Goal: Task Accomplishment & Management: Manage account settings

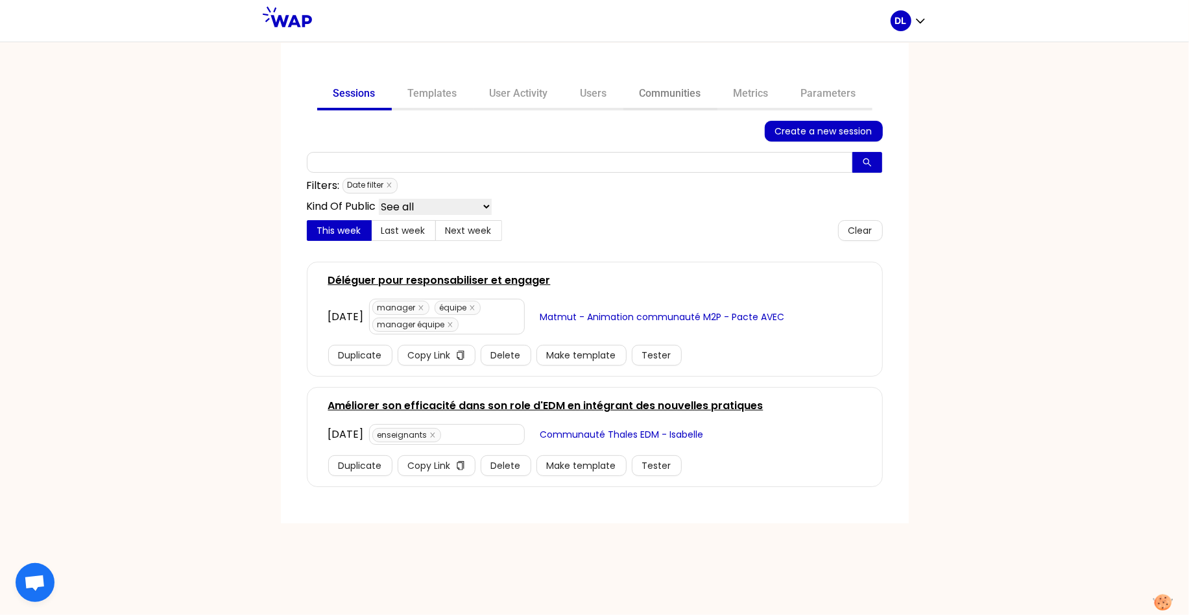
click at [685, 96] on link "Communities" at bounding box center [671, 94] width 94 height 31
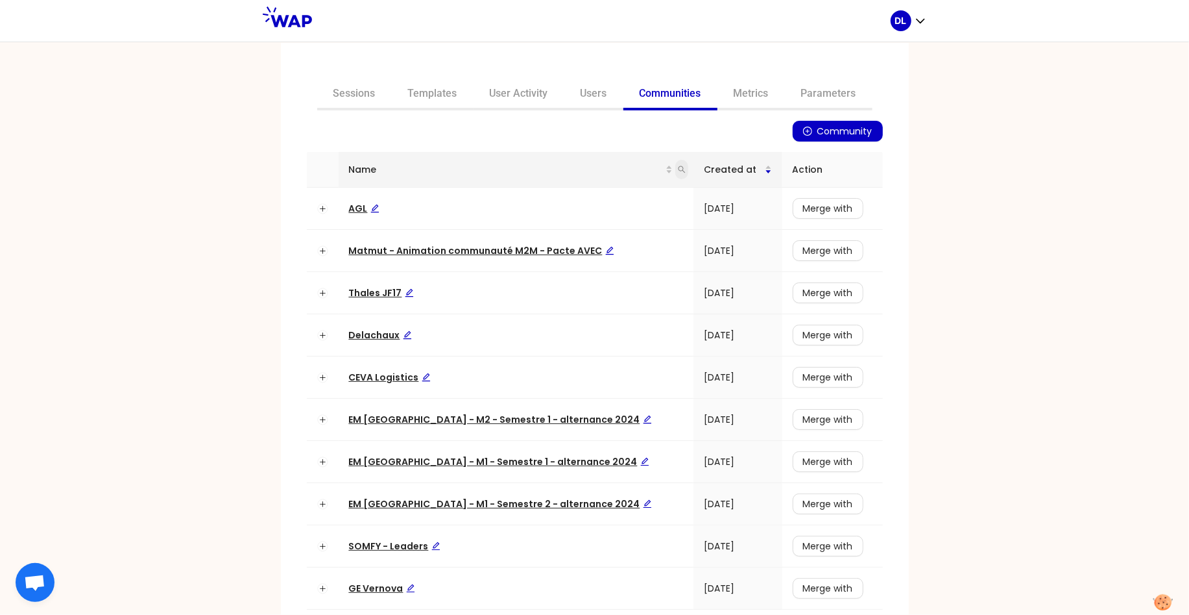
click at [679, 167] on icon "search" at bounding box center [682, 169] width 7 height 7
type input "ceva"
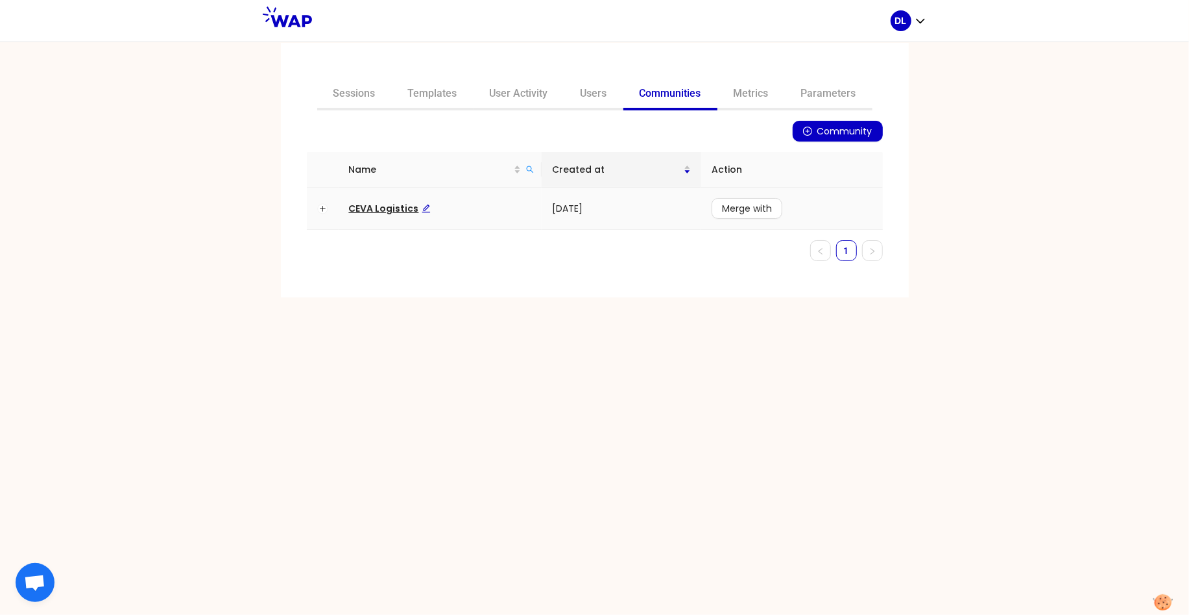
click at [393, 209] on span "CEVA Logistics" at bounding box center [390, 208] width 82 height 13
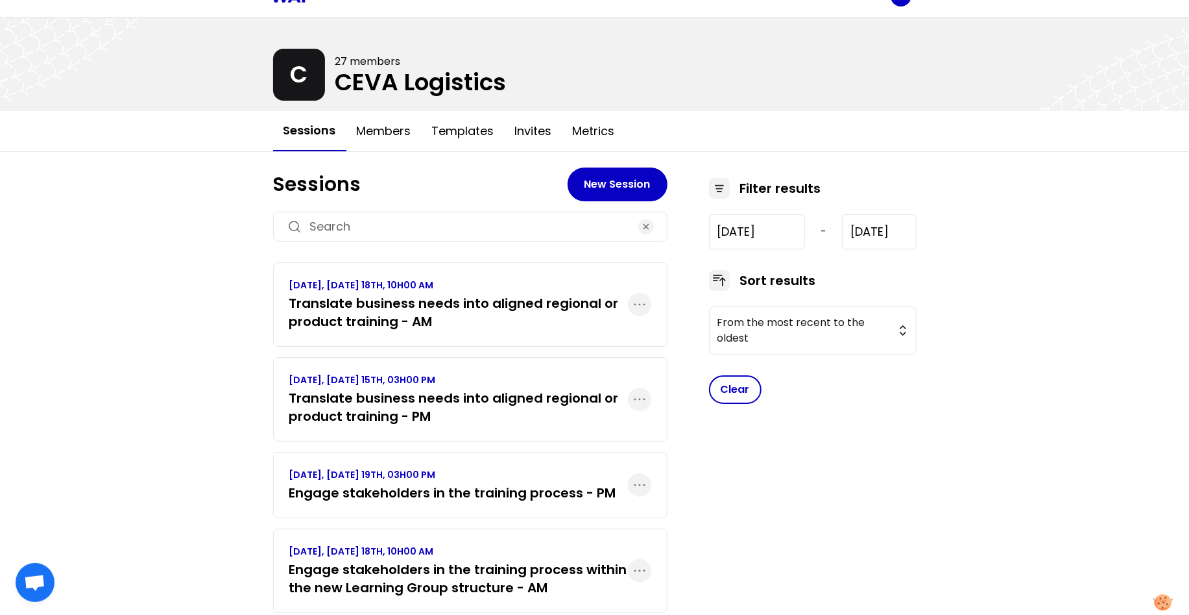
scroll to position [26, 0]
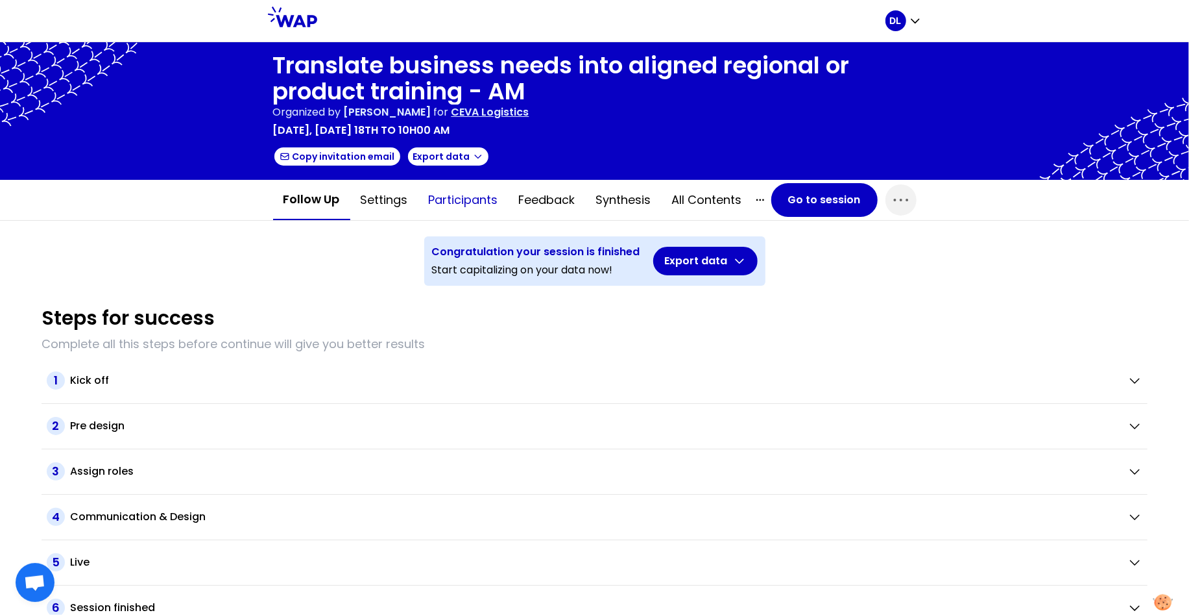
click at [460, 202] on button "Participants" at bounding box center [464, 199] width 90 height 39
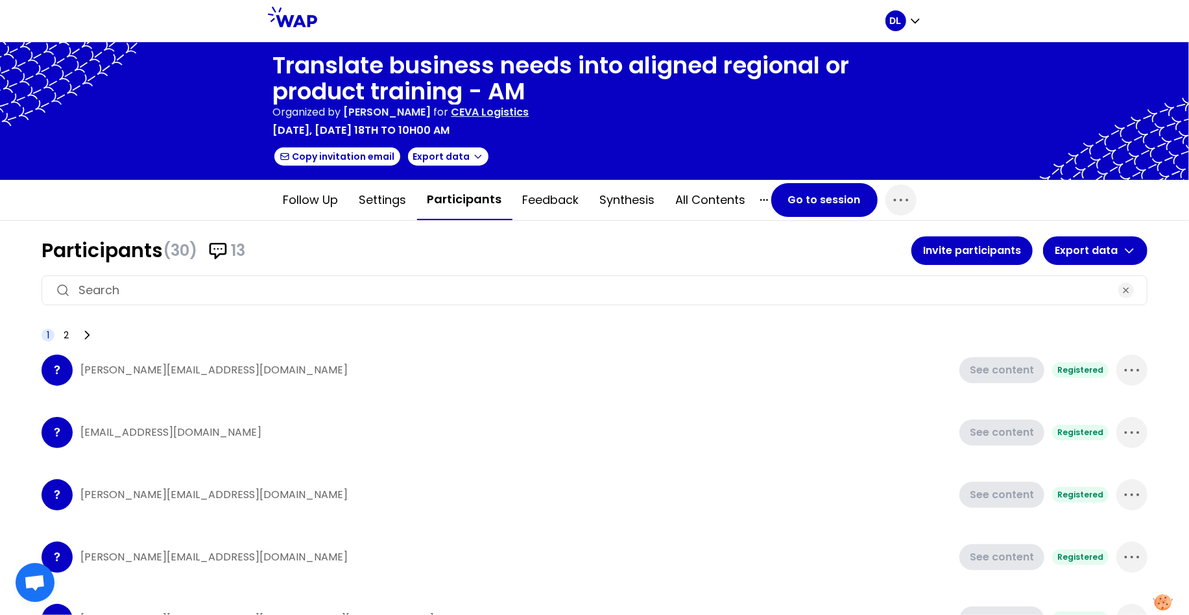
click at [964, 374] on div "? Aleksandra.LUKOSZCZYK@cevalogistics.com See content Registered" at bounding box center [595, 370] width 1106 height 52
click at [637, 195] on button "Synthesis" at bounding box center [628, 199] width 76 height 39
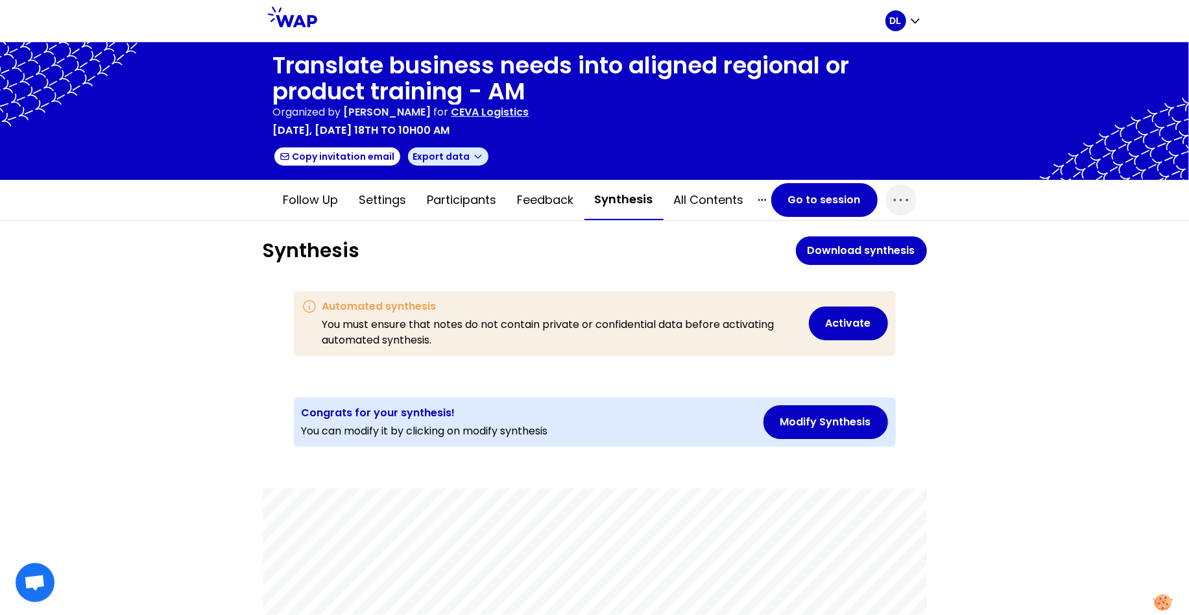
click at [474, 156] on icon "button" at bounding box center [478, 156] width 10 height 10
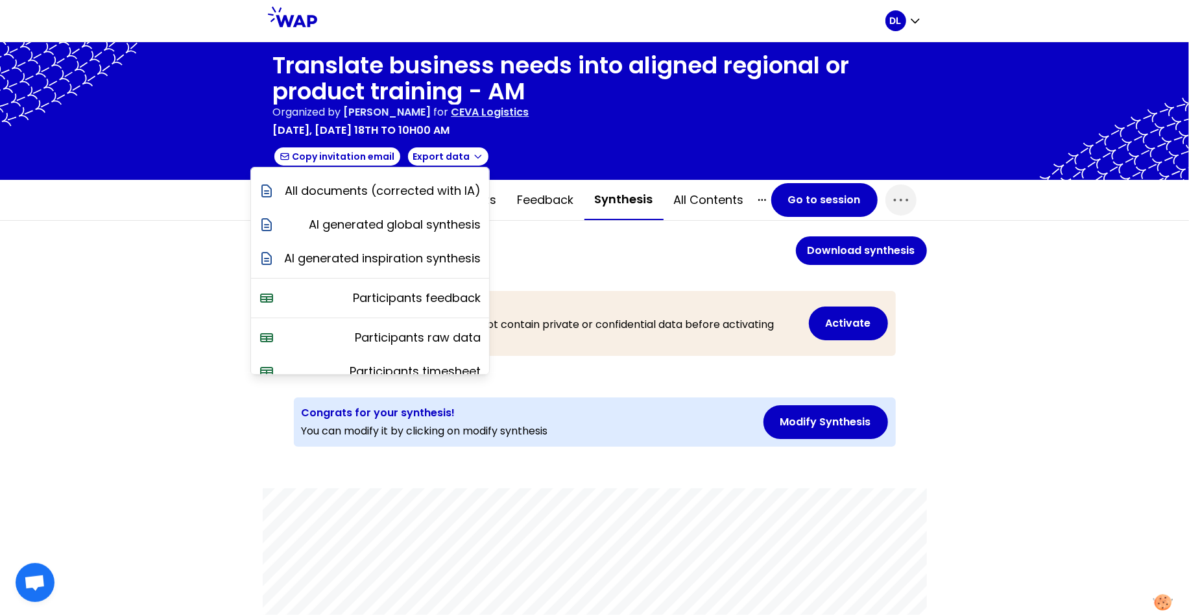
scroll to position [34, 0]
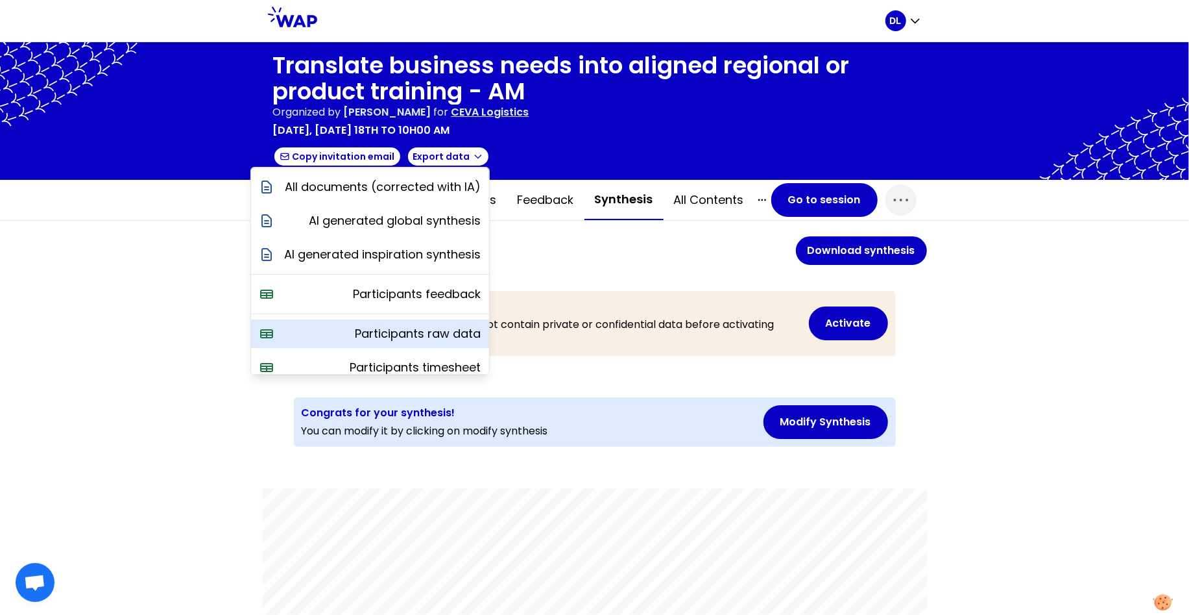
click at [403, 329] on p "Participants raw data" at bounding box center [419, 333] width 126 height 18
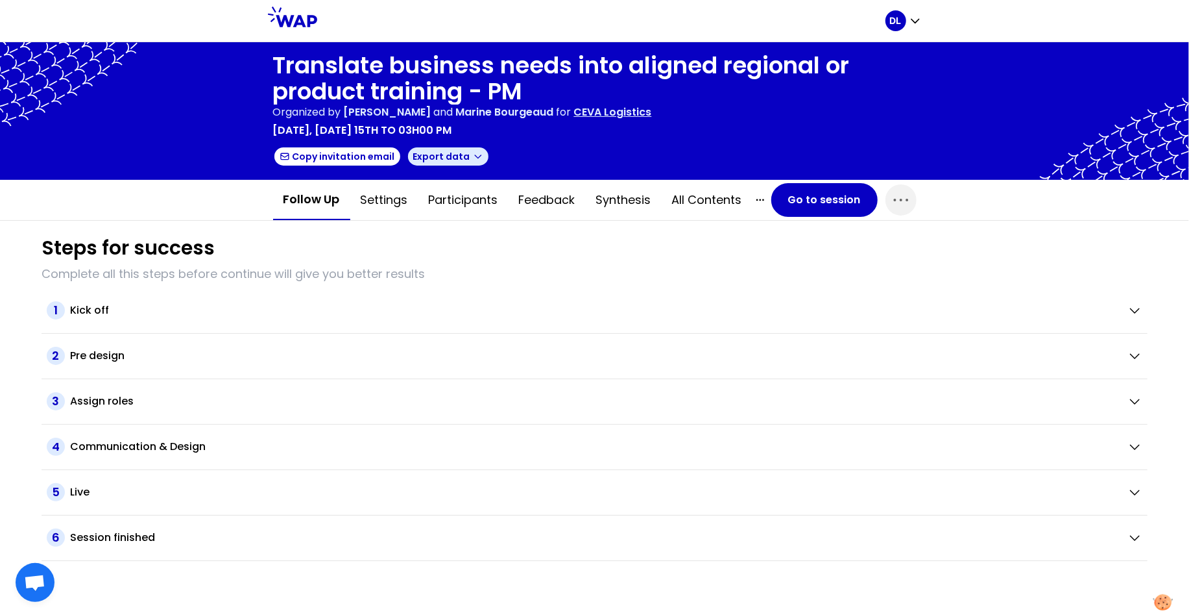
click at [474, 163] on button "Export data" at bounding box center [448, 156] width 83 height 21
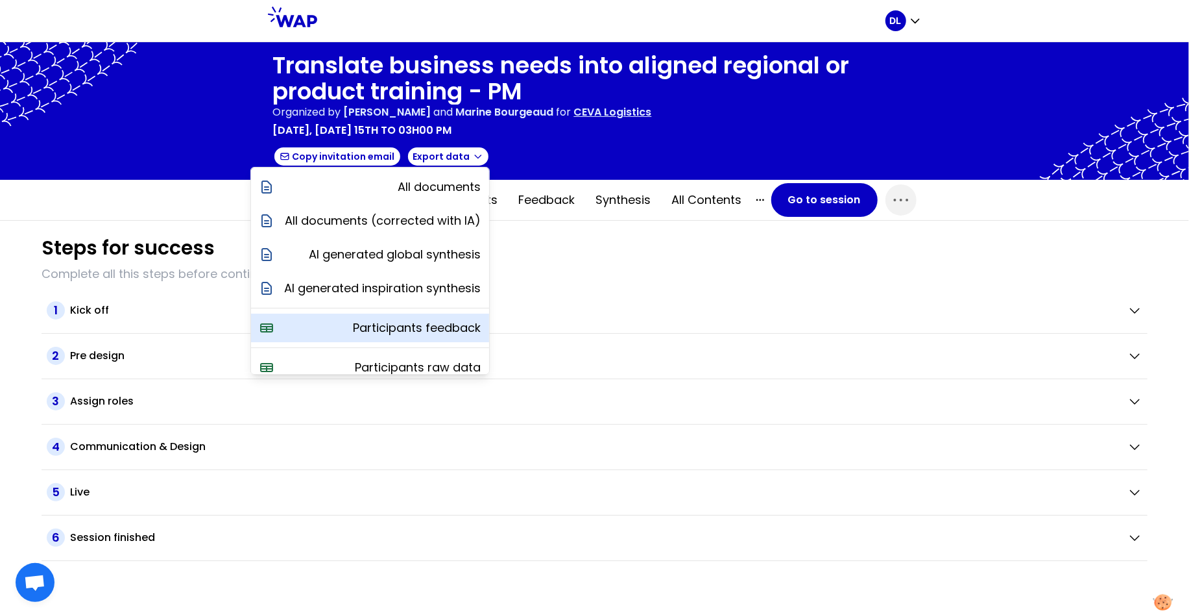
scroll to position [45, 0]
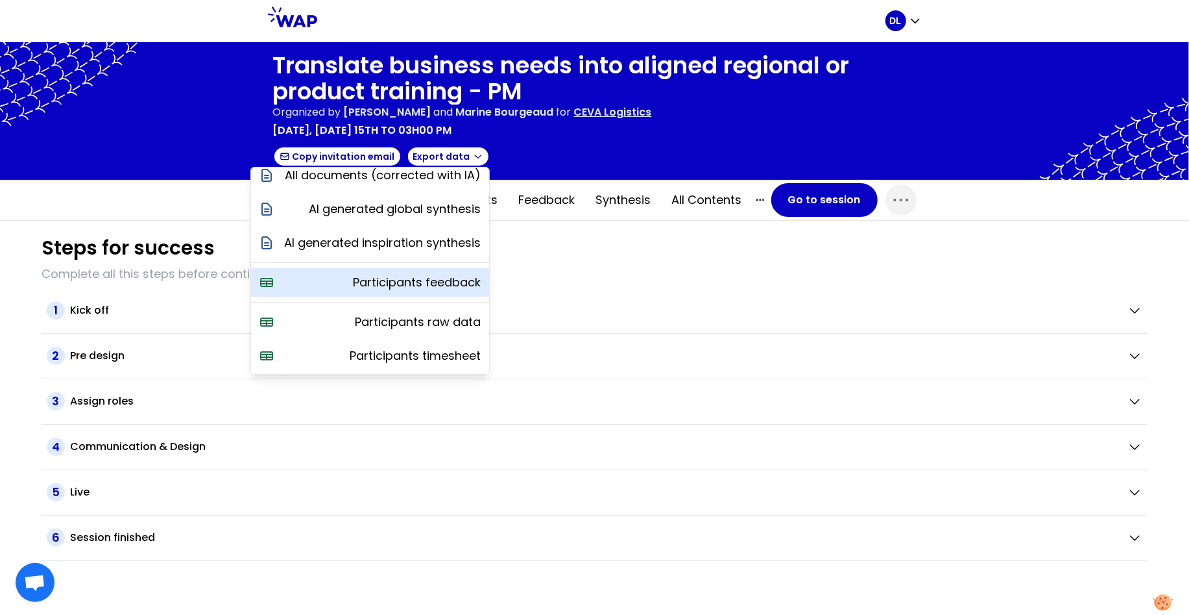
click at [419, 320] on p "Participants raw data" at bounding box center [419, 322] width 126 height 18
